Goal: Find contact information: Obtain details needed to contact an individual or organization

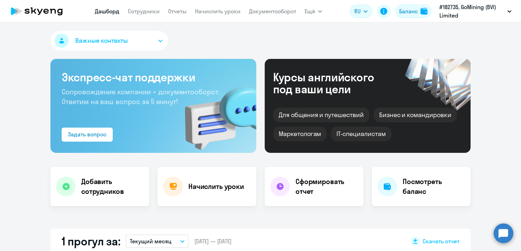
select select "30"
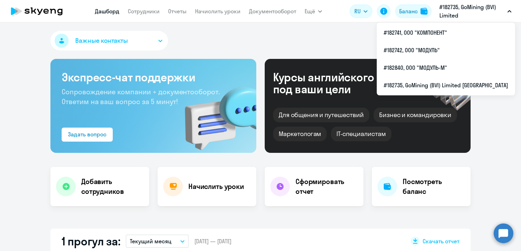
click at [473, 11] on p "#182735, GoMining (BVI) Limited [GEOGRAPHIC_DATA]" at bounding box center [472, 11] width 65 height 17
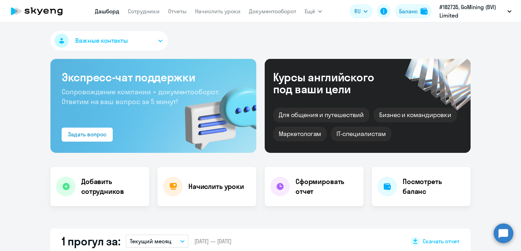
click at [473, 11] on p "#182735, GoMining (BVI) Limited [GEOGRAPHIC_DATA]" at bounding box center [472, 11] width 65 height 17
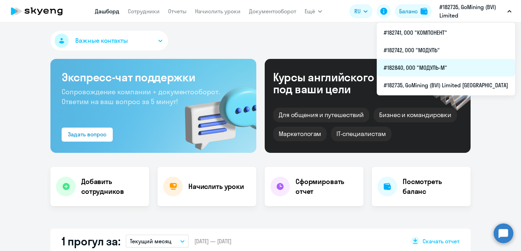
click at [437, 69] on li "#182840, ООО "МОДУЛЬ-М"" at bounding box center [446, 68] width 138 height 18
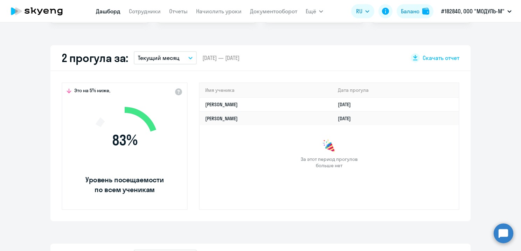
scroll to position [210, 0]
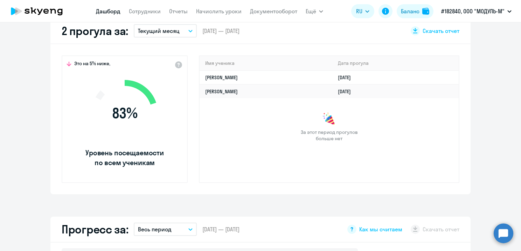
select select "30"
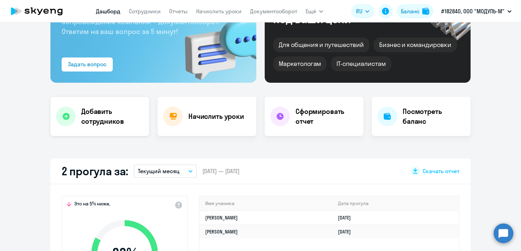
scroll to position [0, 0]
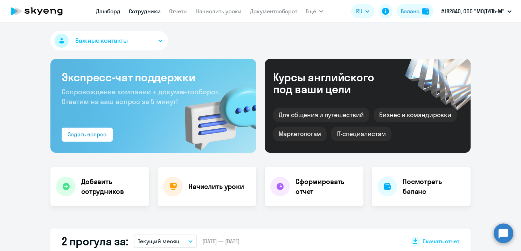
click at [143, 9] on link "Сотрудники" at bounding box center [145, 11] width 32 height 7
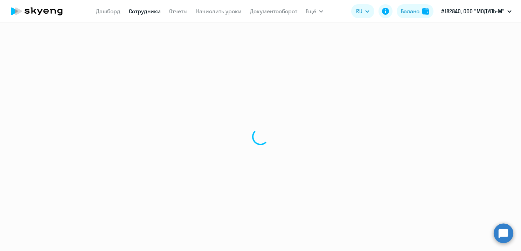
select select "30"
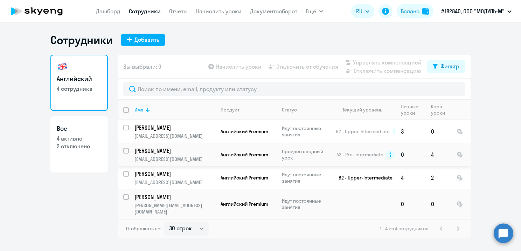
click at [390, 156] on circle at bounding box center [390, 154] width 8 height 8
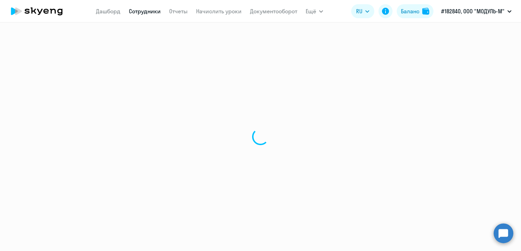
select select "english"
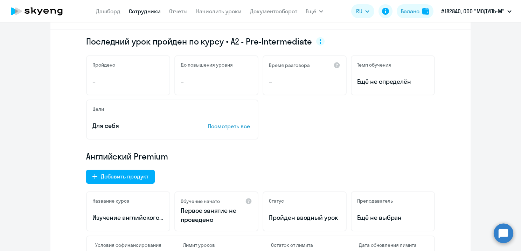
scroll to position [105, 0]
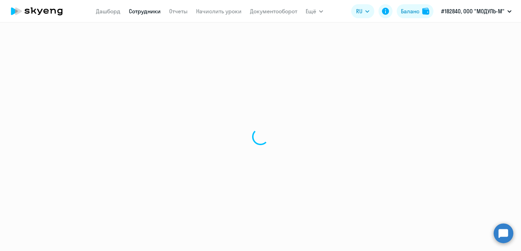
select select "30"
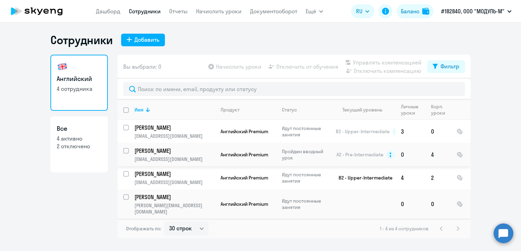
click at [126, 150] on input "select row 142254" at bounding box center [130, 155] width 14 height 14
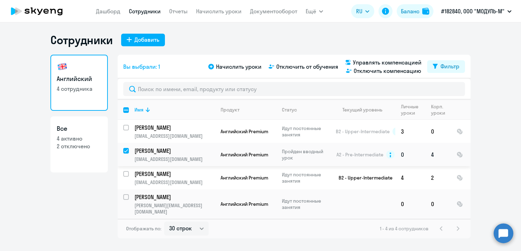
click at [128, 150] on input "deselect row 142254" at bounding box center [130, 155] width 14 height 14
checkbox input "false"
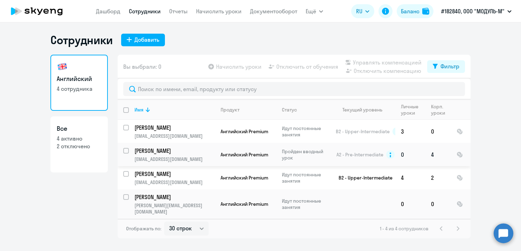
click at [185, 146] on td "[PERSON_NAME] [EMAIL_ADDRESS][DOMAIN_NAME]" at bounding box center [172, 154] width 86 height 23
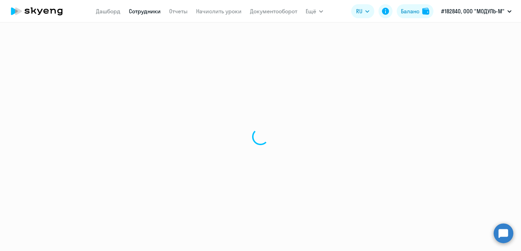
select select "english"
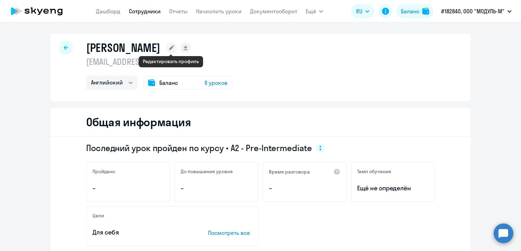
click at [171, 48] on icon at bounding box center [171, 47] width 5 height 5
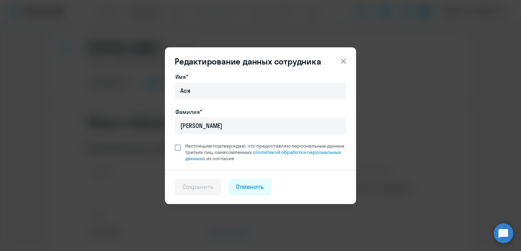
click at [176, 146] on span at bounding box center [178, 147] width 6 height 6
click at [175, 143] on input "Настоящим подтверждаю, что предоставляю персональные данные третьих лиц, ознако…" at bounding box center [174, 142] width 0 height 0
checkbox input "true"
click at [217, 188] on button "Сохранить" at bounding box center [198, 187] width 47 height 17
select select "english"
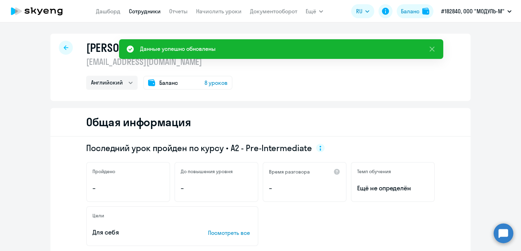
click at [160, 84] on span "Баланс" at bounding box center [168, 82] width 19 height 8
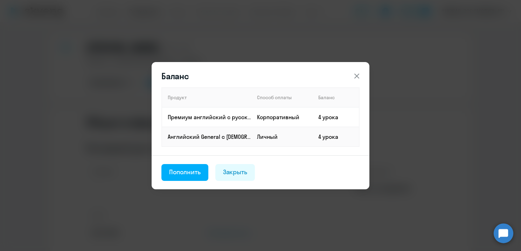
click at [354, 79] on icon at bounding box center [357, 76] width 8 height 8
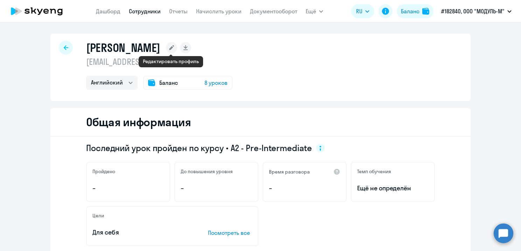
click at [167, 49] on rect at bounding box center [171, 47] width 11 height 11
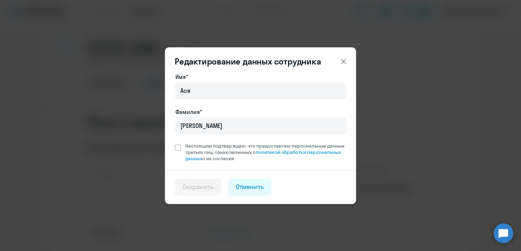
click at [342, 61] on icon at bounding box center [344, 61] width 8 height 8
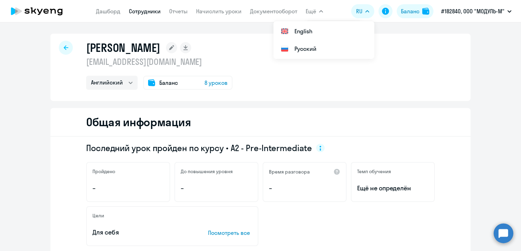
click at [310, 7] on span "Ещё" at bounding box center [311, 11] width 11 height 8
click at [311, 8] on span "Ещё" at bounding box center [311, 11] width 11 height 8
click at [30, 14] on icon at bounding box center [37, 11] width 62 height 18
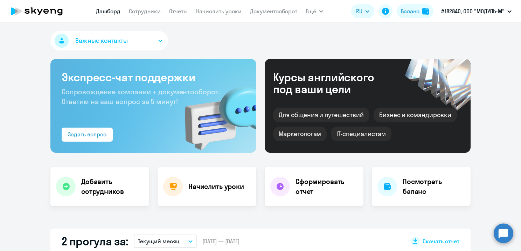
select select "30"
click at [153, 39] on button "Важные контакты" at bounding box center [109, 41] width 118 height 20
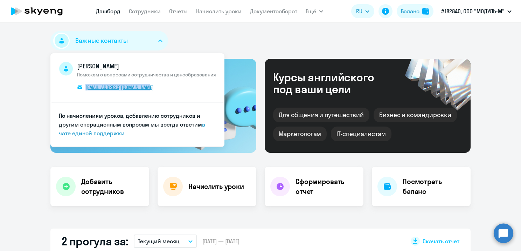
drag, startPoint x: 158, startPoint y: 89, endPoint x: 76, endPoint y: 85, distance: 81.4
click at [77, 85] on span "[PERSON_NAME] Поможем с вопросами сотрудничества и ценообразования [EMAIL_ADDRE…" at bounding box center [146, 78] width 139 height 32
copy span "[EMAIL_ADDRESS][DOMAIN_NAME]"
drag, startPoint x: 126, startPoint y: 64, endPoint x: 73, endPoint y: 64, distance: 52.9
click at [73, 64] on span "[PERSON_NAME] Поможем с вопросами сотрудничества и ценообразования [EMAIL_ADDRE…" at bounding box center [137, 78] width 157 height 32
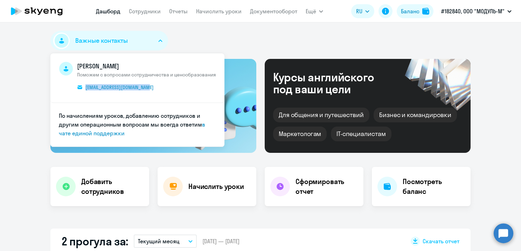
copy span "[PERSON_NAME]"
